Goal: Navigation & Orientation: Understand site structure

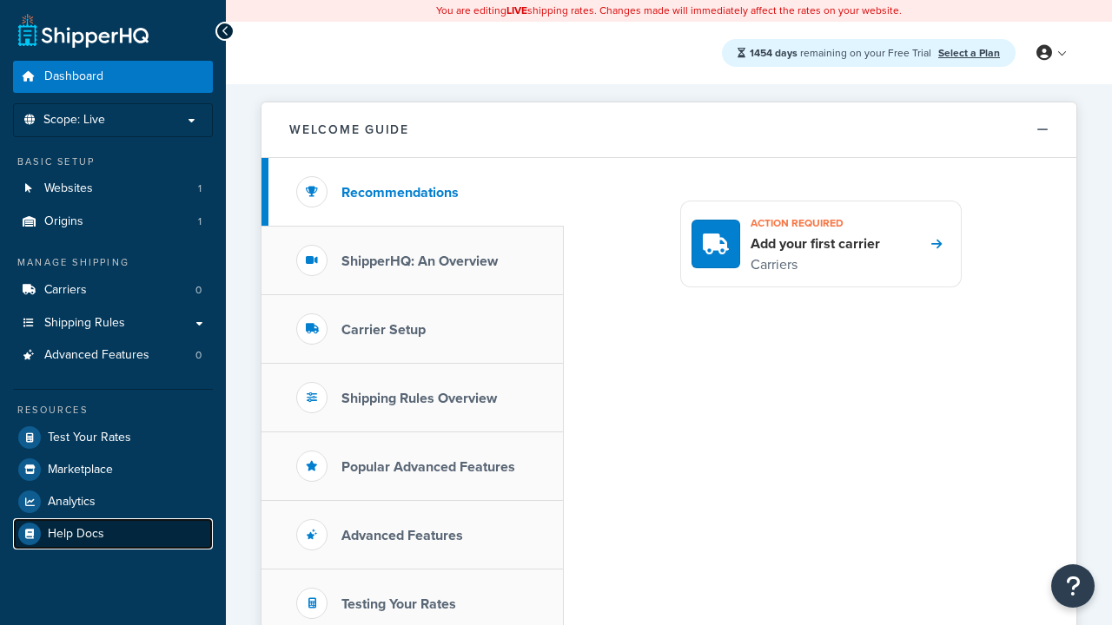
click at [113, 533] on link "Help Docs" at bounding box center [113, 534] width 200 height 31
